Goal: Task Accomplishment & Management: Complete application form

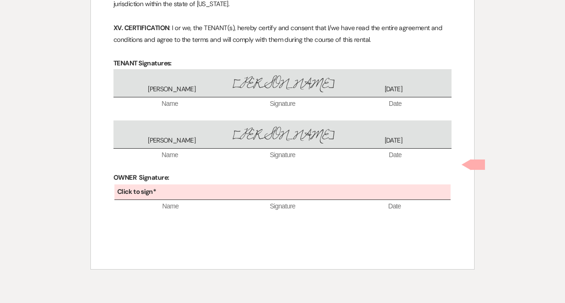
scroll to position [1442, 0]
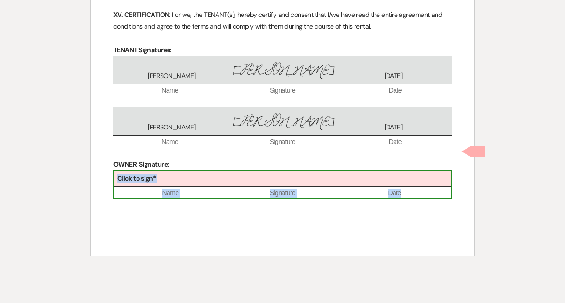
click at [298, 171] on div "Click to sign*" at bounding box center [282, 179] width 336 height 16
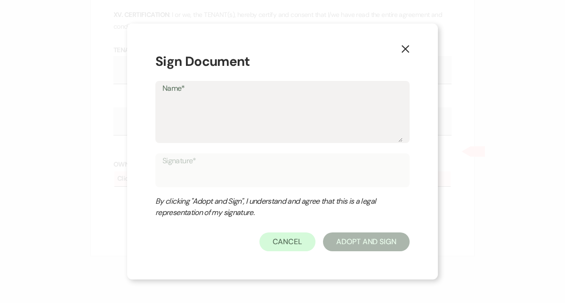
type textarea "T"
type input "T"
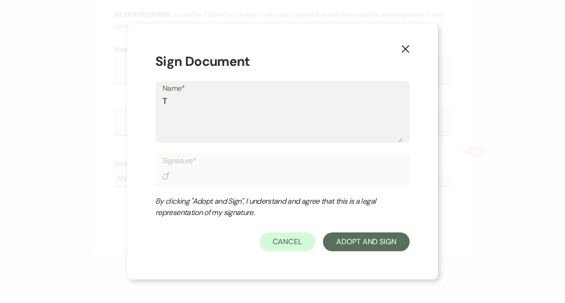
type textarea "Tr"
type input "Tr"
type textarea "Tra"
type input "Tra"
type textarea "Trav"
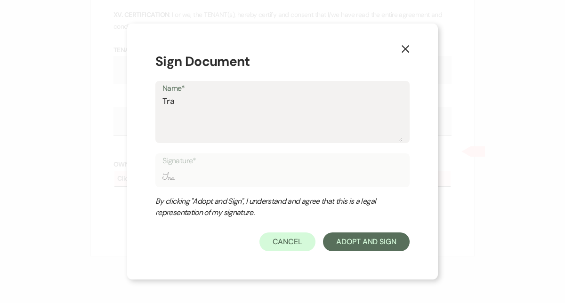
type input "Trav"
type textarea "Travi"
type input "Travi"
type textarea "[PERSON_NAME]"
type input "[PERSON_NAME]"
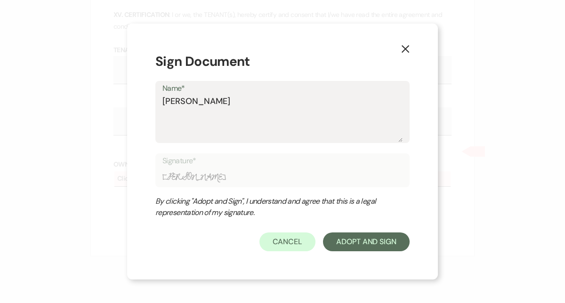
type textarea "[PERSON_NAME]"
type input "[PERSON_NAME]"
type textarea "[PERSON_NAME]"
type input "[PERSON_NAME]"
type textarea "[PERSON_NAME]"
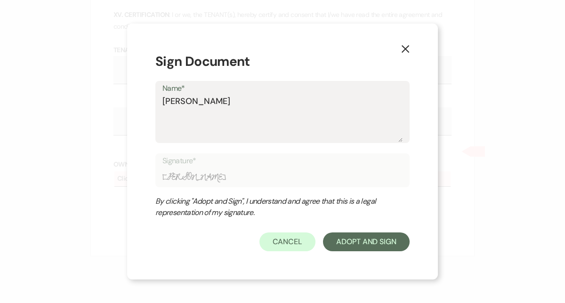
type input "[PERSON_NAME]"
type textarea "[PERSON_NAME]"
type input "[PERSON_NAME]"
type textarea "[PERSON_NAME]"
type input "[PERSON_NAME]"
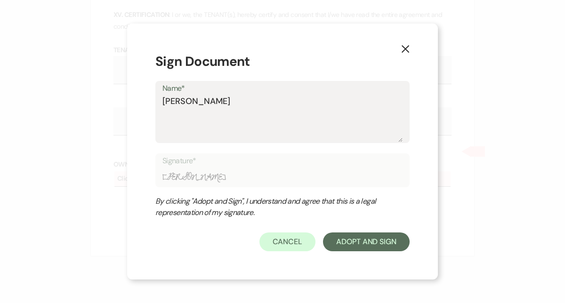
type textarea "[PERSON_NAME]"
type input "[PERSON_NAME]"
type textarea "[PERSON_NAME]"
type input "[PERSON_NAME]"
type textarea "[PERSON_NAME]"
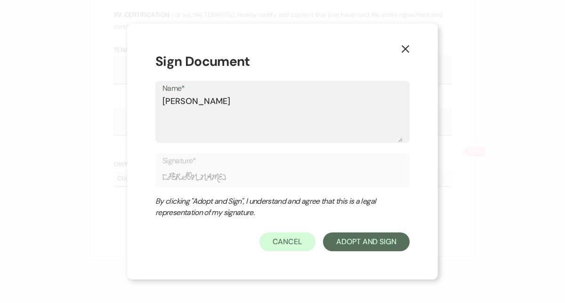
type input "[PERSON_NAME]"
type textarea "[PERSON_NAME]"
type input "[PERSON_NAME]"
type textarea "[PERSON_NAME]"
type input "[PERSON_NAME]"
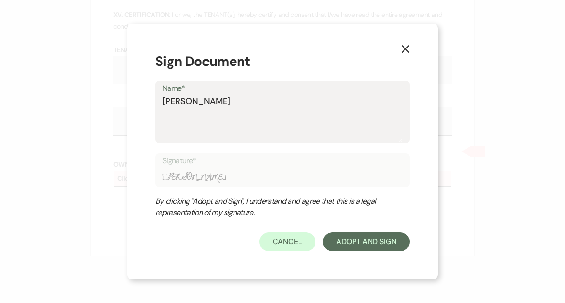
type textarea "[PERSON_NAME]"
type input "[PERSON_NAME]"
type textarea "[PERSON_NAME]"
type input "[PERSON_NAME]"
type textarea "[PERSON_NAME]"
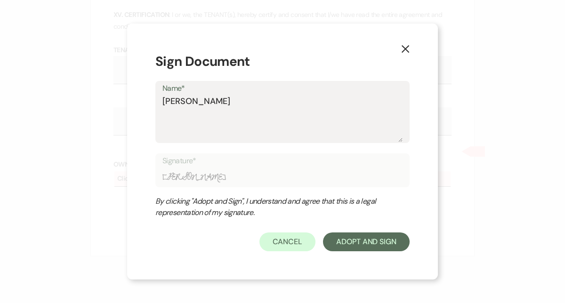
type input "[PERSON_NAME]"
type textarea "[PERSON_NAME]"
type input "[PERSON_NAME]"
type textarea "[PERSON_NAME]"
type input "[PERSON_NAME]"
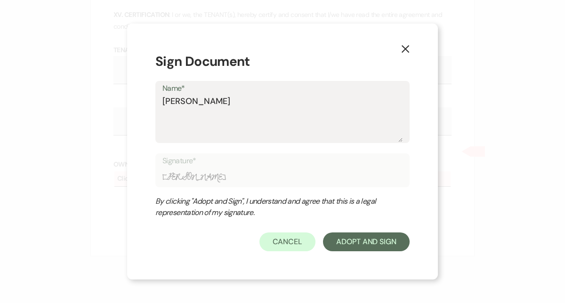
type textarea "[PERSON_NAME]"
type input "[PERSON_NAME]"
type textarea "[PERSON_NAME]"
type input "[PERSON_NAME]"
type textarea "[PERSON_NAME]"
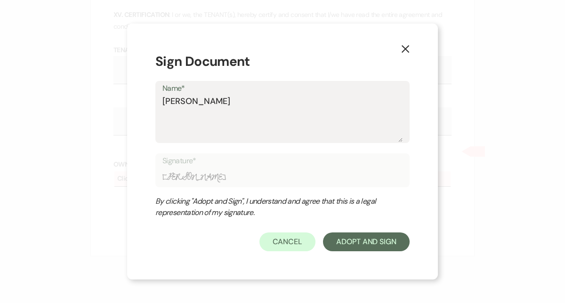
type input "[PERSON_NAME]"
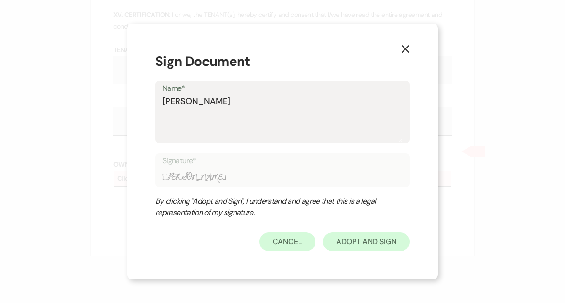
type textarea "[PERSON_NAME]"
click at [378, 236] on button "Adopt And Sign" at bounding box center [366, 242] width 87 height 19
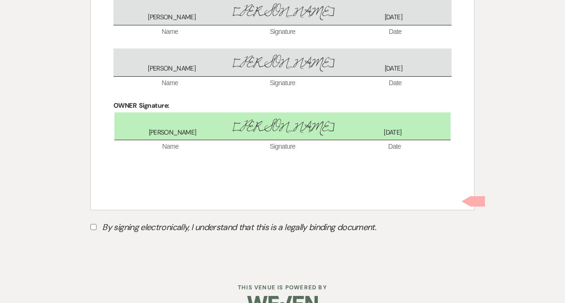
scroll to position [1501, 0]
click at [93, 224] on input "By signing electronically, I understand that this is a legally binding document." at bounding box center [93, 227] width 6 height 6
checkbox input "true"
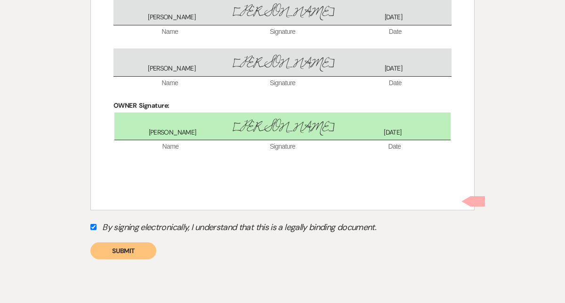
click at [113, 243] on button "Submit" at bounding box center [123, 251] width 66 height 17
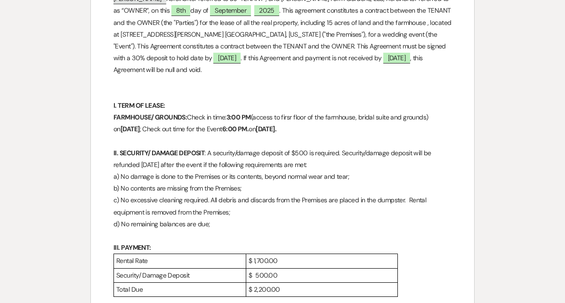
scroll to position [0, 0]
